Goal: Transaction & Acquisition: Purchase product/service

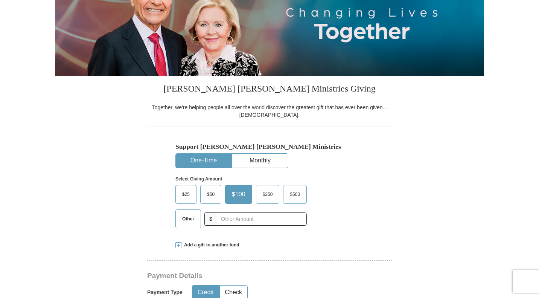
scroll to position [113, 0]
click at [187, 215] on span "Other" at bounding box center [189, 218] width 20 height 11
click at [0, 0] on input "Other" at bounding box center [0, 0] width 0 height 0
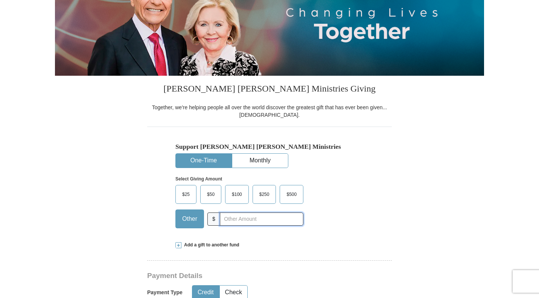
click at [262, 219] on input "text" at bounding box center [262, 218] width 84 height 13
type input "200.00"
click at [340, 219] on div "Select Giving Amount Amount must be a valid number The total gift cannot be les…" at bounding box center [269, 201] width 188 height 66
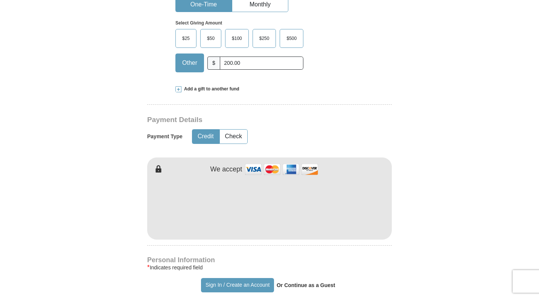
scroll to position [301, 0]
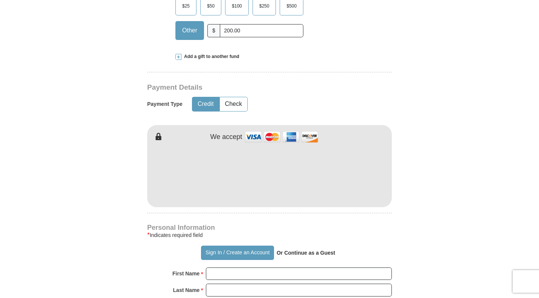
click at [438, 184] on form "Already have an account? Sign in for faster giving. Don't have an account? Crea…" at bounding box center [269, 191] width 429 height 924
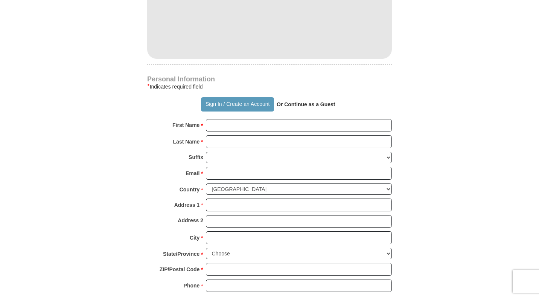
scroll to position [452, 0]
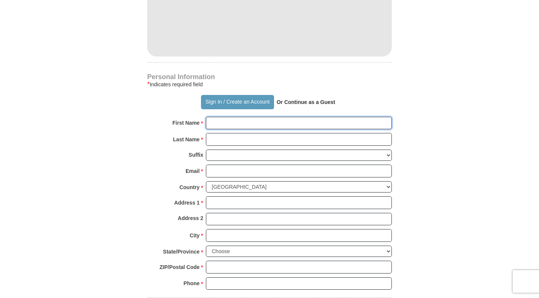
click at [252, 122] on input "First Name *" at bounding box center [299, 123] width 186 height 13
type input "[PERSON_NAME]"
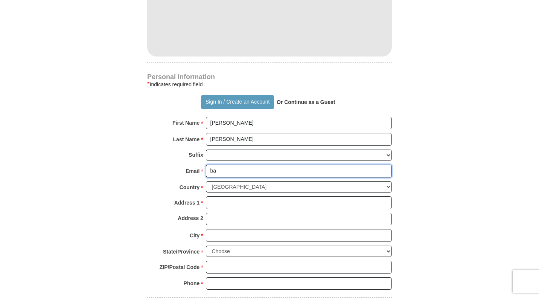
type input "b"
type input "p"
type input "[PERSON_NAME][EMAIL_ADDRESS][DOMAIN_NAME]"
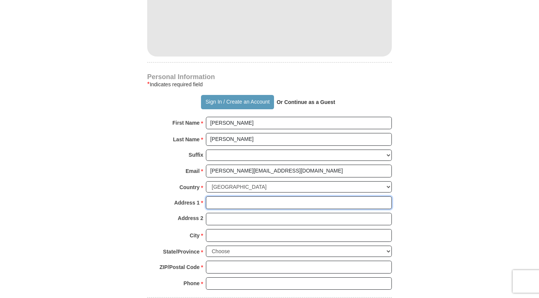
click at [224, 202] on input "Address 1 *" at bounding box center [299, 202] width 186 height 13
type input "[STREET_ADDRESS]"
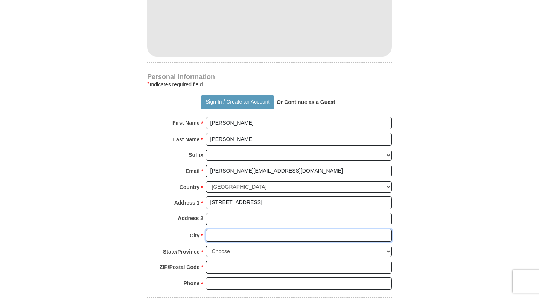
click at [232, 230] on input "City *" at bounding box center [299, 235] width 186 height 13
type input "Antioch"
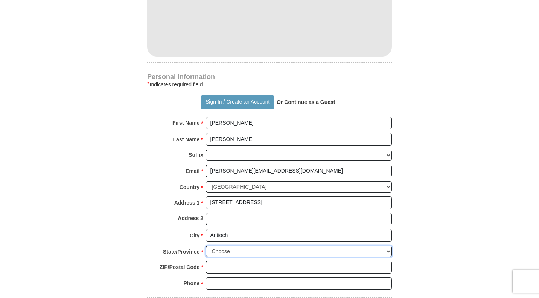
click at [244, 248] on select "Choose [US_STATE] [US_STATE] [US_STATE] [US_STATE] [US_STATE] Armed Forces Amer…" at bounding box center [299, 252] width 186 height 12
select select "TN"
click at [206, 246] on select "Choose [US_STATE] [US_STATE] [US_STATE] [US_STATE] [US_STATE] Armed Forces Amer…" at bounding box center [299, 252] width 186 height 12
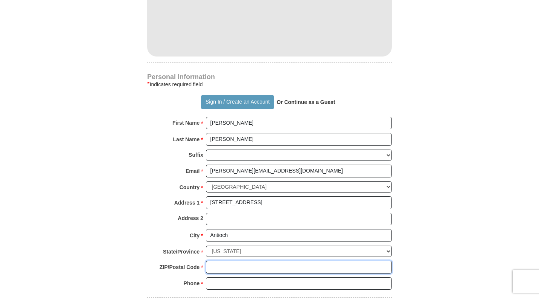
click at [234, 263] on input "ZIP/Postal Code *" at bounding box center [299, 267] width 186 height 13
type input "37013"
click at [233, 277] on input "Phone * *" at bounding box center [299, 283] width 186 height 13
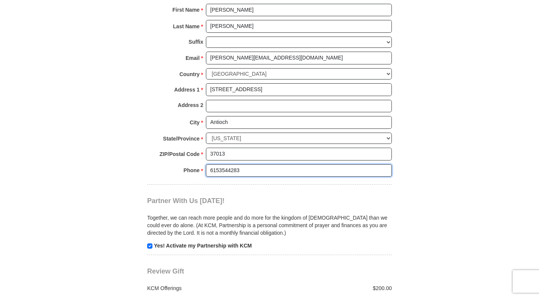
scroll to position [640, 0]
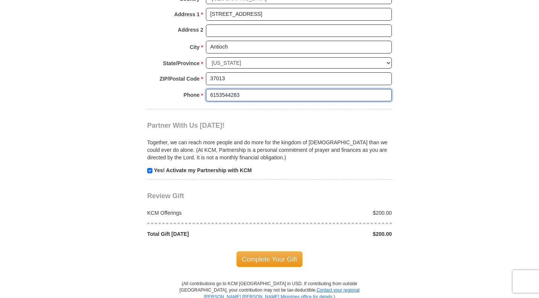
type input "6153544283"
click at [149, 168] on input "checkbox" at bounding box center [149, 170] width 5 height 5
checkbox input "false"
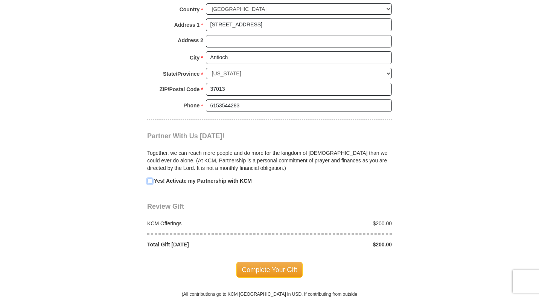
scroll to position [678, 0]
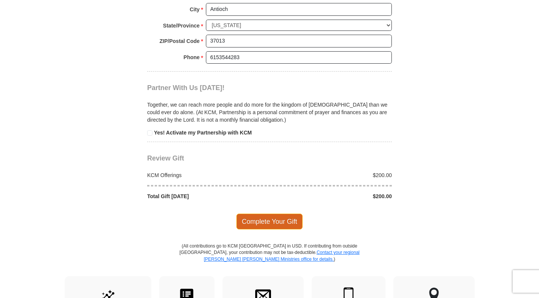
click at [265, 215] on span "Complete Your Gift" at bounding box center [269, 222] width 67 height 16
